Goal: Check status: Check status

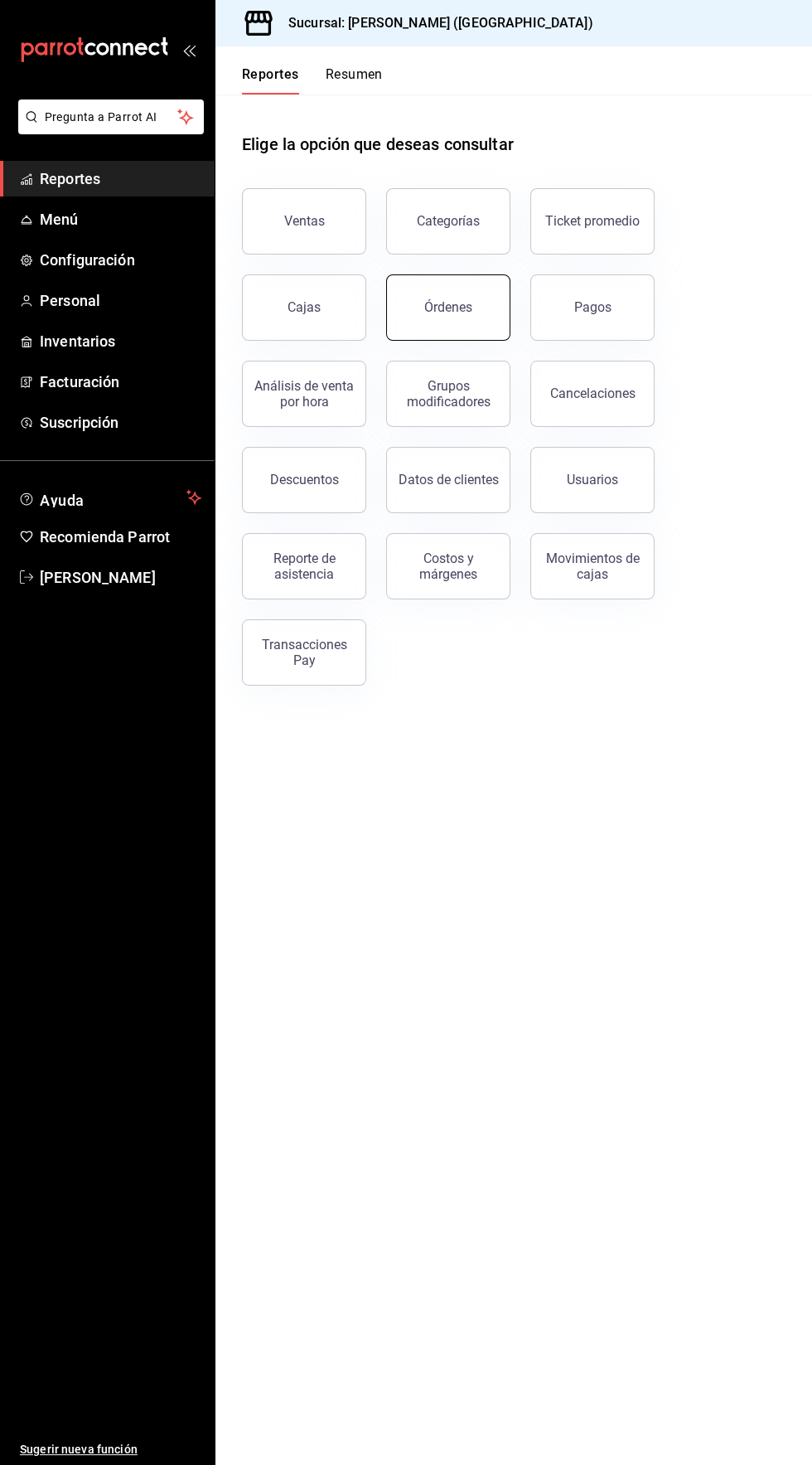
click at [456, 309] on div "Órdenes" at bounding box center [448, 307] width 48 height 16
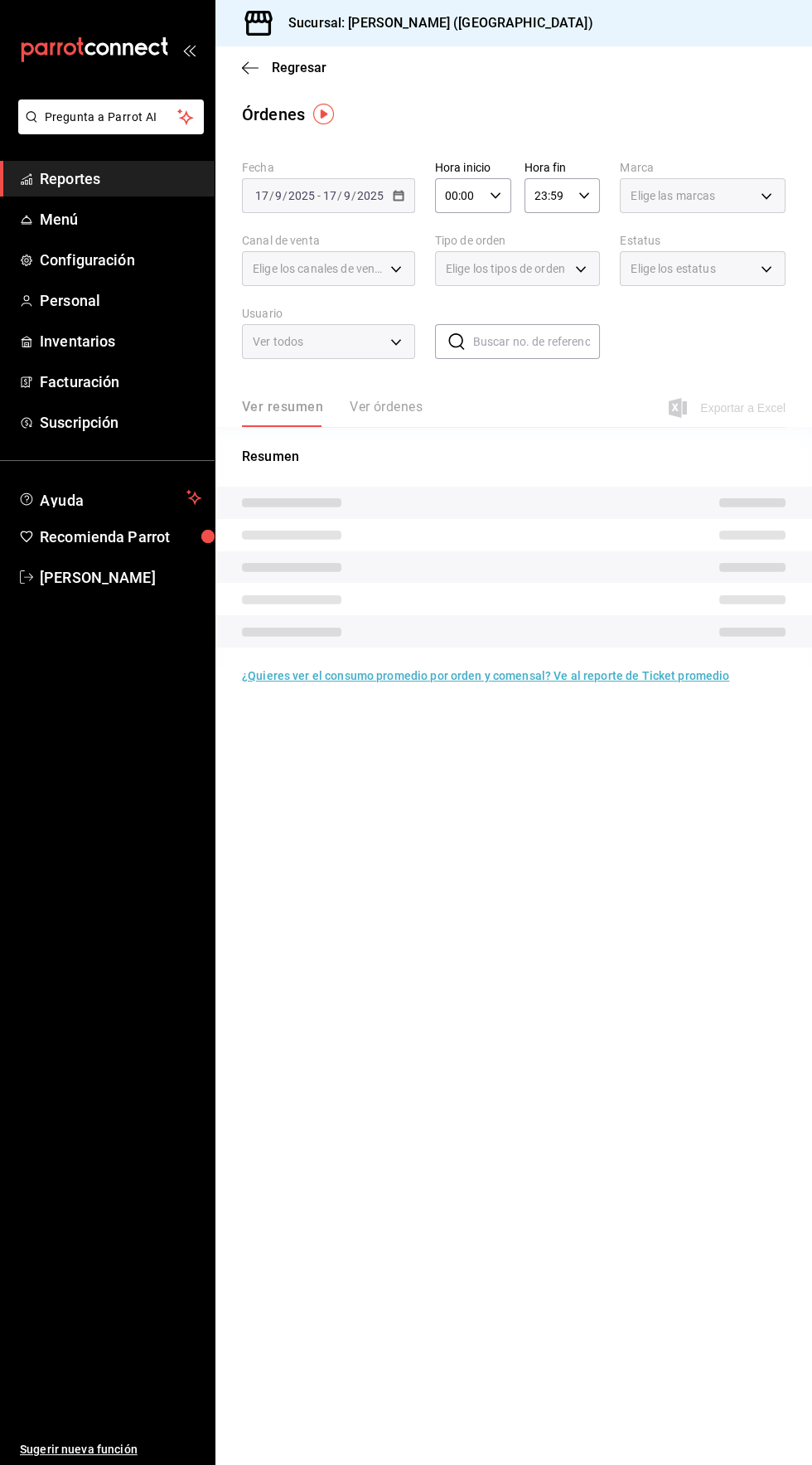
click at [80, 173] on span "Reportes" at bounding box center [121, 178] width 162 height 22
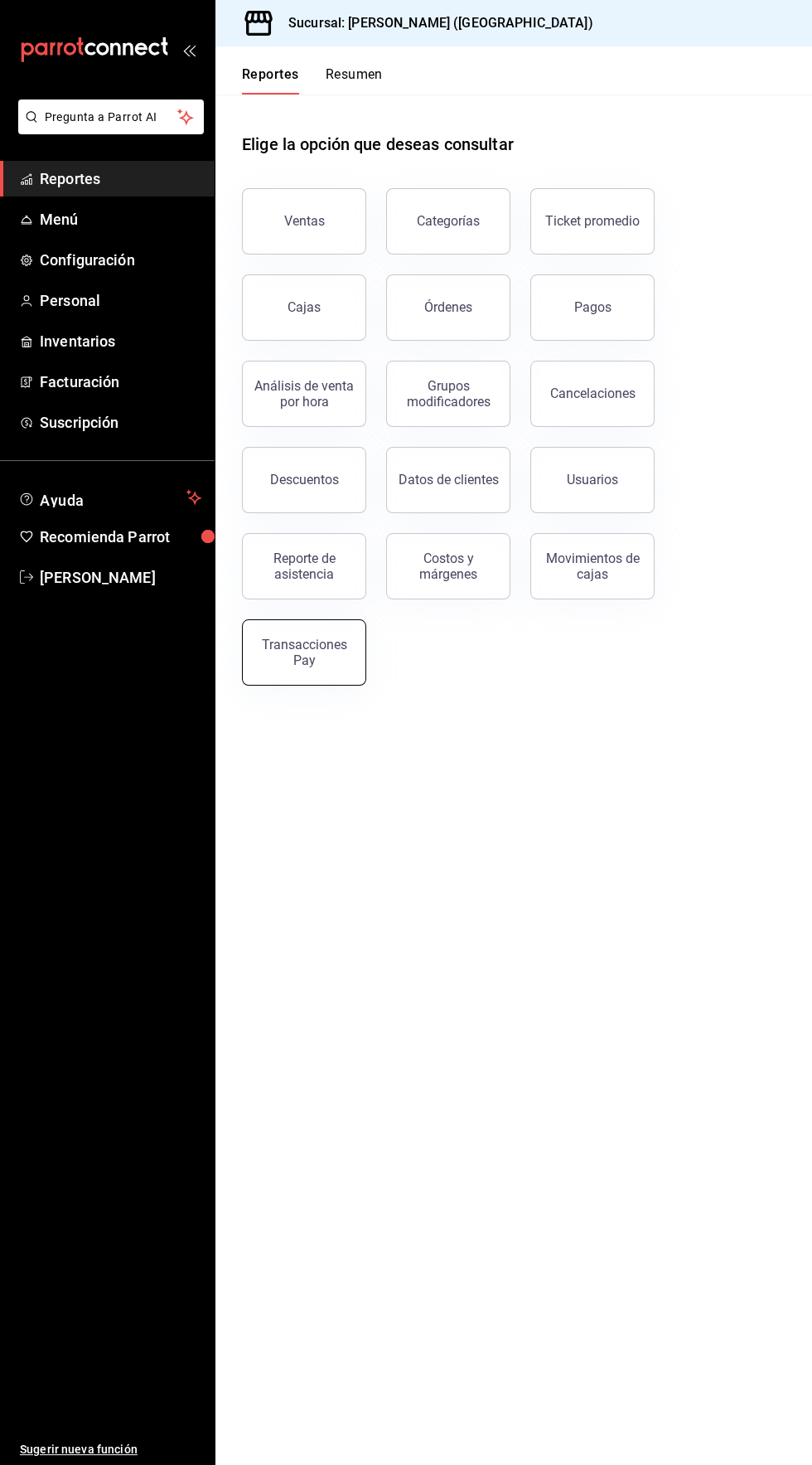
click at [329, 649] on div "Transacciones Pay" at bounding box center [304, 652] width 103 height 31
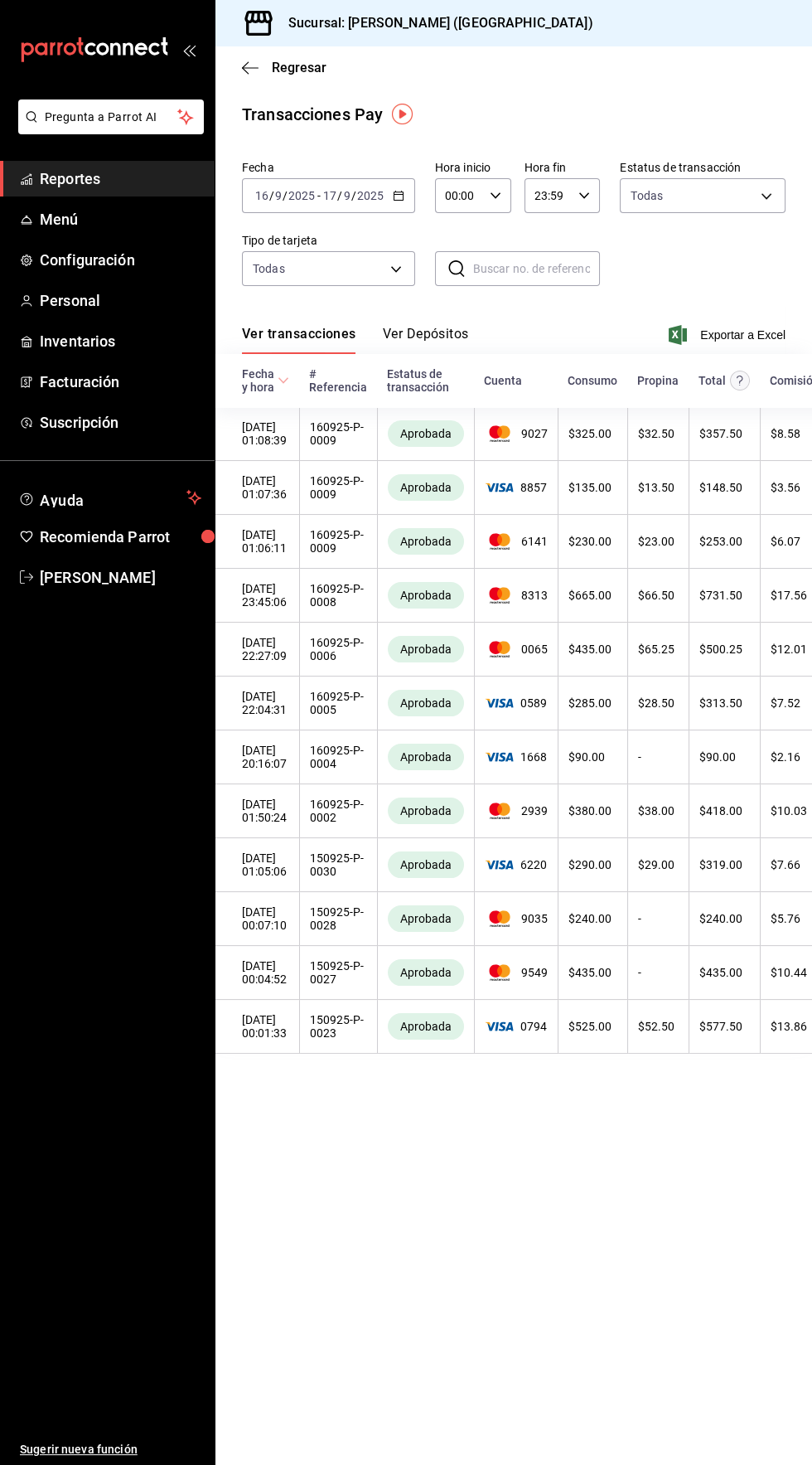
click at [443, 327] on button "Ver Depósitos" at bounding box center [426, 341] width 86 height 29
